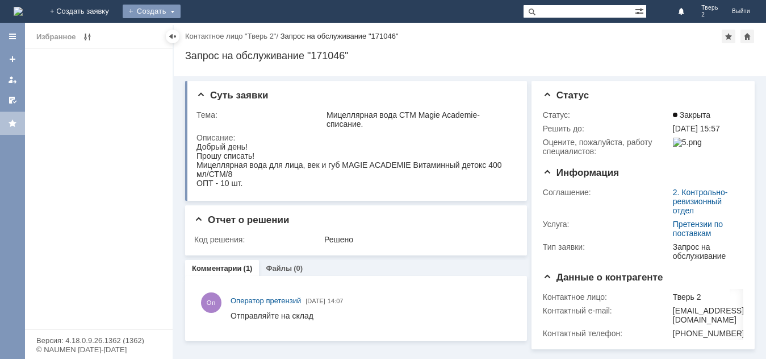
click at [181, 11] on div "Создать" at bounding box center [152, 12] width 58 height 14
click at [211, 32] on link "Заявка" at bounding box center [168, 34] width 86 height 14
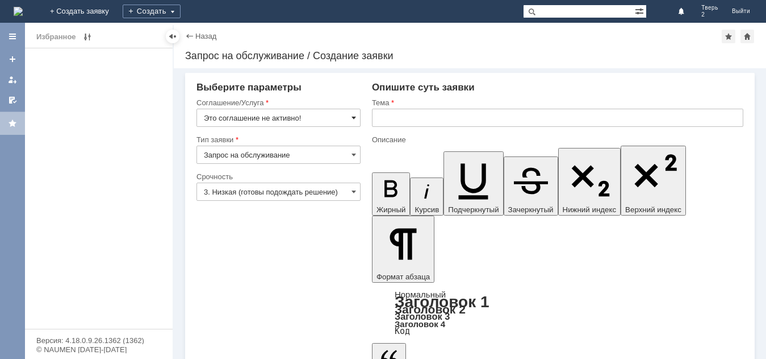
click at [355, 117] on span at bounding box center [354, 117] width 5 height 9
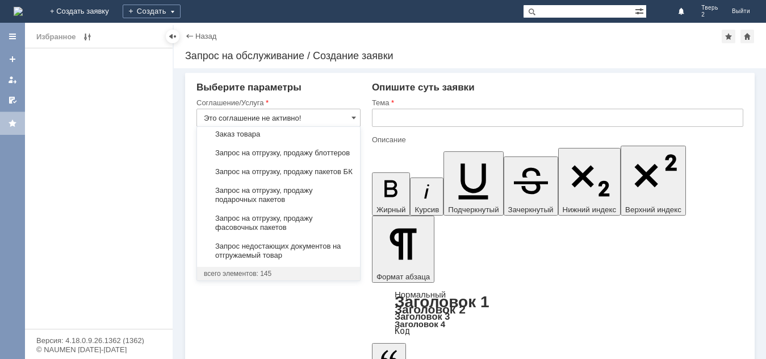
scroll to position [443, 0]
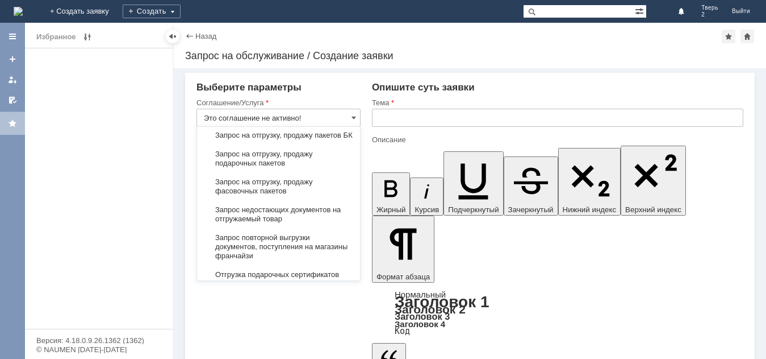
click at [281, 121] on span "Запрос на отгрузку, продажу блоттеров" at bounding box center [278, 116] width 149 height 9
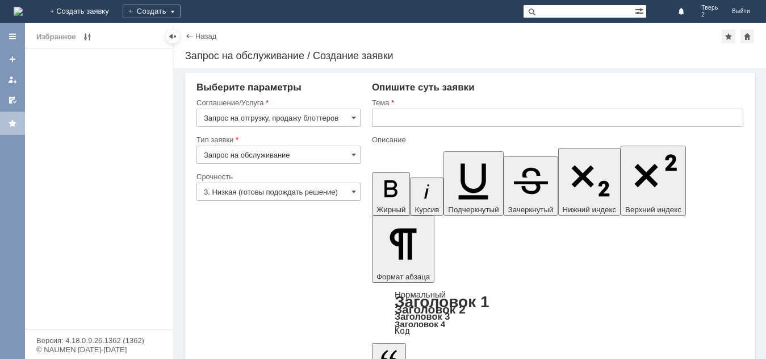
type input "Запрос на отгрузку, продажу блоттеров"
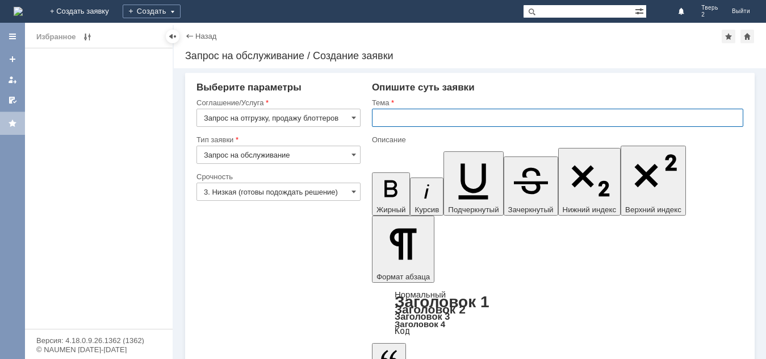
click at [402, 115] on input "text" at bounding box center [558, 118] width 372 height 18
type input "Блоттеры"
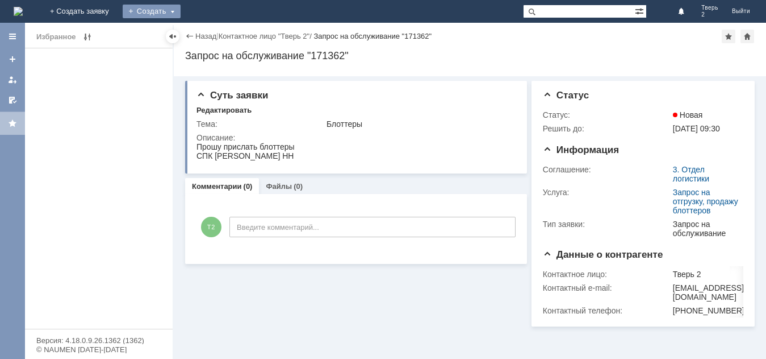
click at [181, 10] on div "Создать" at bounding box center [152, 12] width 58 height 14
click at [211, 37] on link "Заявка" at bounding box center [168, 34] width 86 height 14
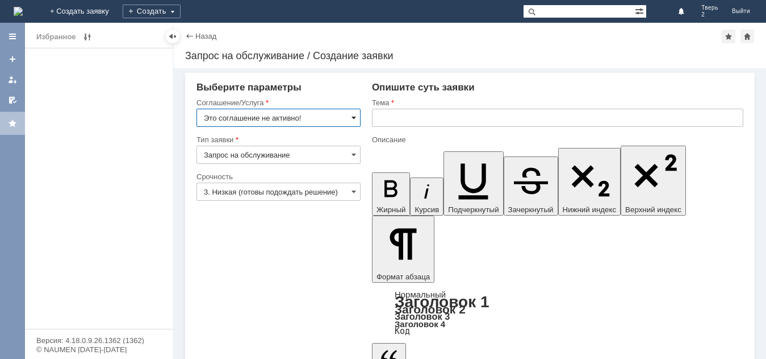
click at [353, 115] on span at bounding box center [354, 117] width 5 height 9
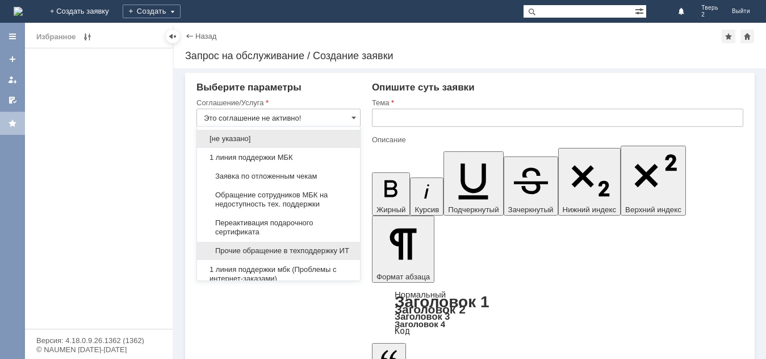
click at [297, 249] on span "Прочие обращение в техподдержку ИТ" at bounding box center [278, 250] width 149 height 9
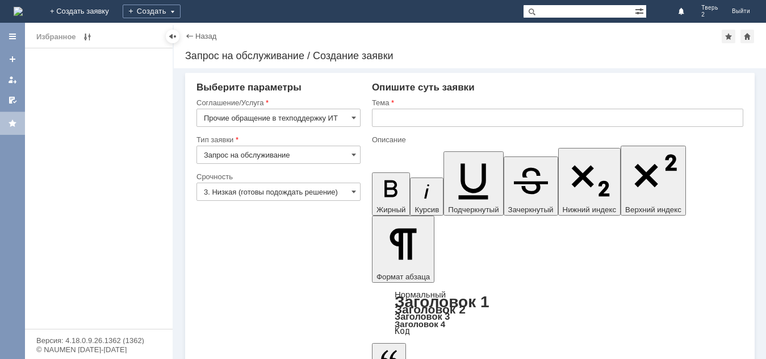
type input "Прочие обращение в техподдержку ИТ"
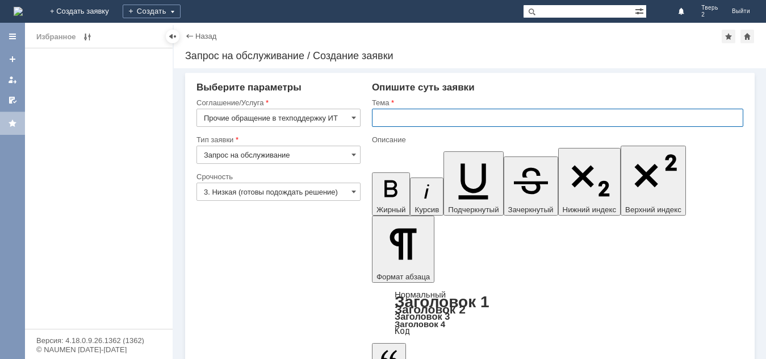
click at [424, 119] on input "text" at bounding box center [558, 118] width 372 height 18
type input "корректировка времени 1С"
